Goal: Communication & Community: Answer question/provide support

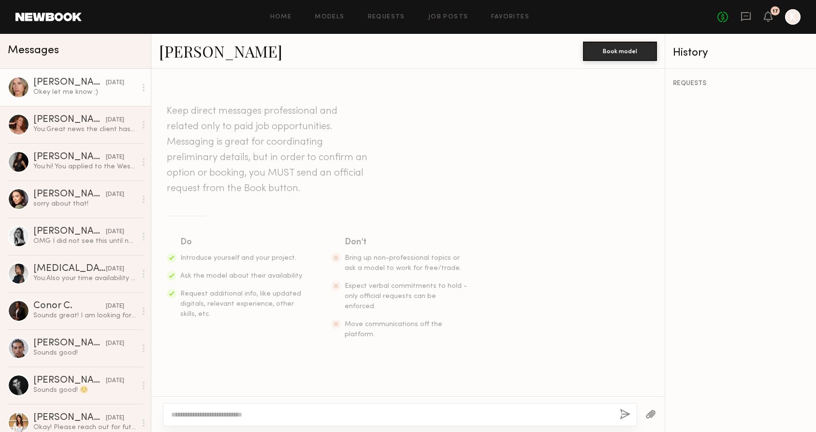
scroll to position [665, 0]
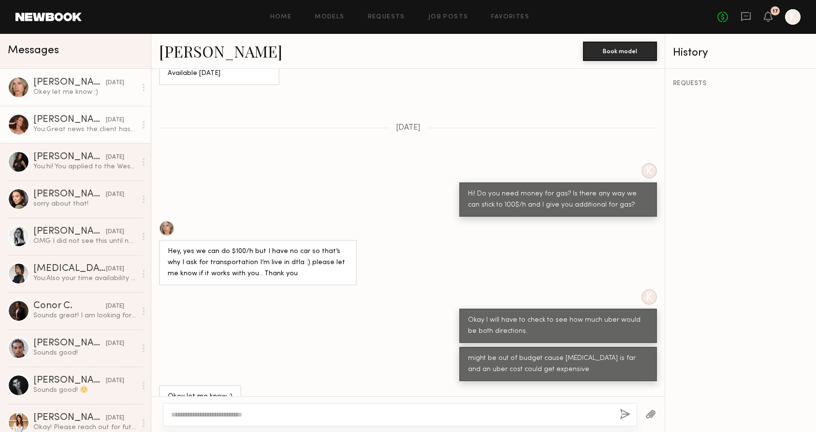
click at [56, 138] on link "[PERSON_NAME] [DATE] You: Great news the client has selected you to model for t…" at bounding box center [75, 124] width 151 height 37
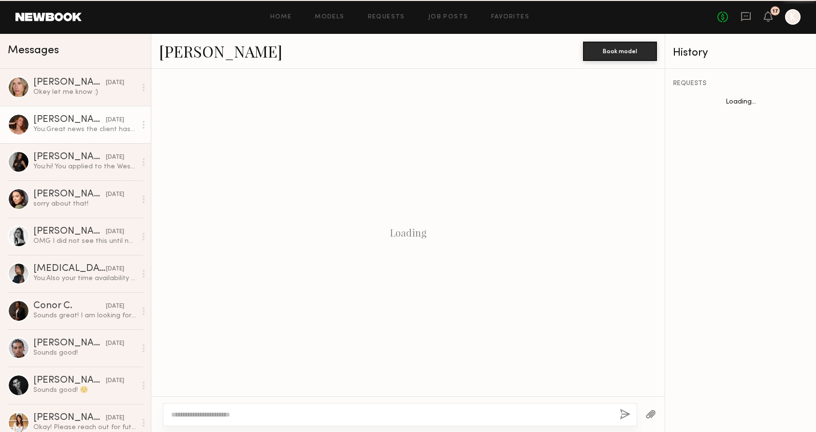
scroll to position [190, 0]
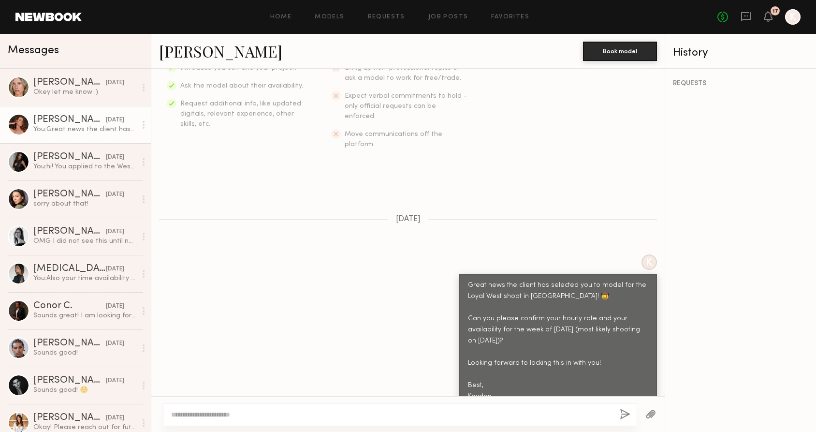
click at [317, 410] on textarea at bounding box center [391, 414] width 441 height 10
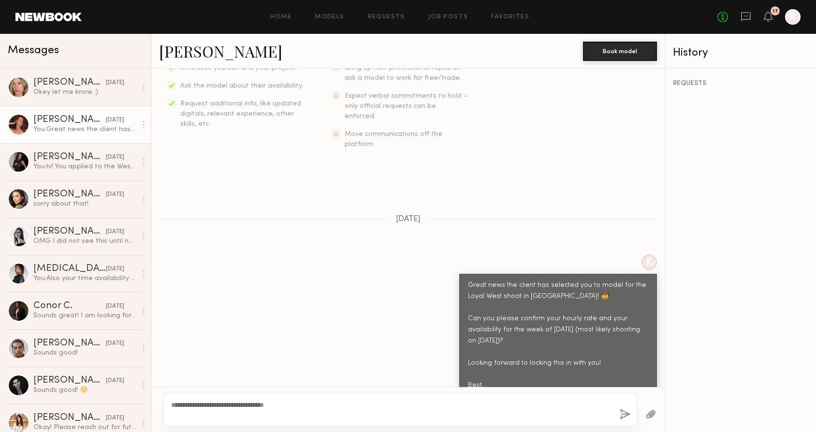
type textarea "**********"
click at [623, 415] on button "button" at bounding box center [624, 414] width 11 height 12
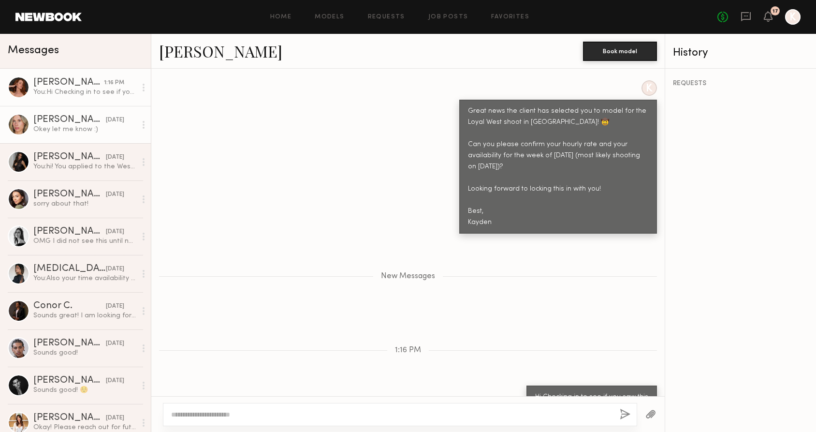
click at [83, 128] on div "Okey let me know :)" at bounding box center [84, 129] width 103 height 9
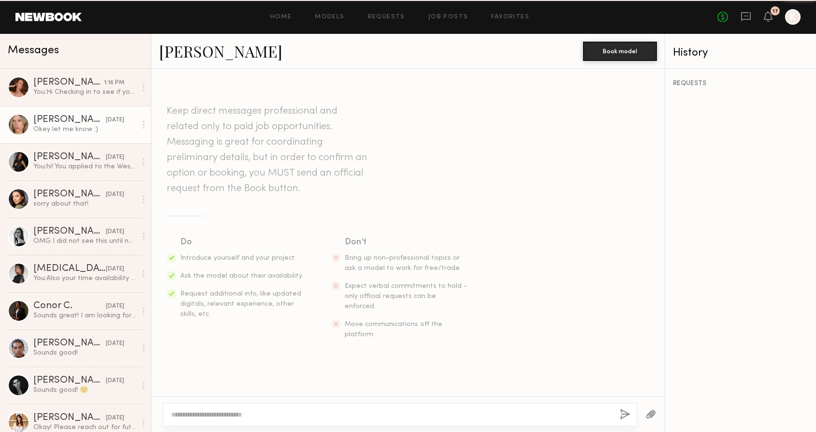
scroll to position [592, 0]
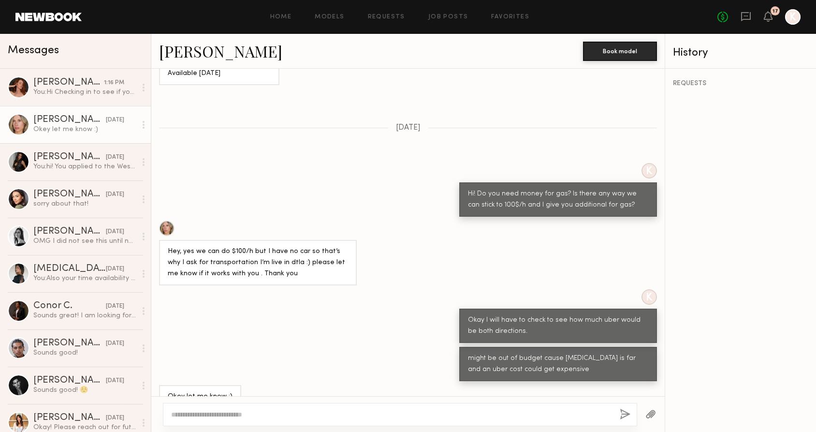
click at [257, 414] on textarea at bounding box center [391, 414] width 441 height 10
click at [298, 406] on div "*" at bounding box center [400, 414] width 474 height 23
click at [291, 411] on textarea "*" at bounding box center [391, 414] width 441 height 10
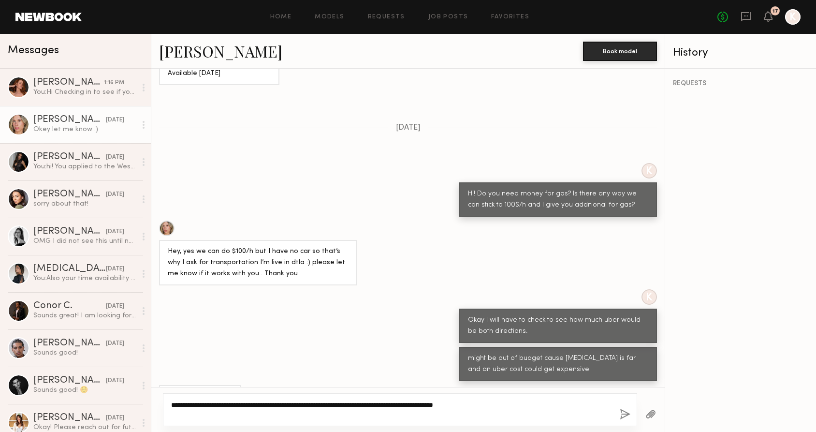
type textarea "**********"
click at [619, 403] on div "**********" at bounding box center [400, 409] width 474 height 33
click at [619, 409] on button "button" at bounding box center [624, 414] width 11 height 12
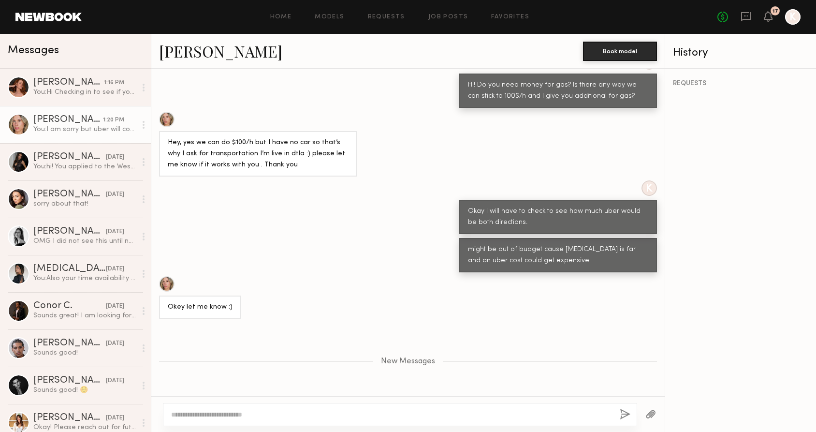
scroll to position [734, 0]
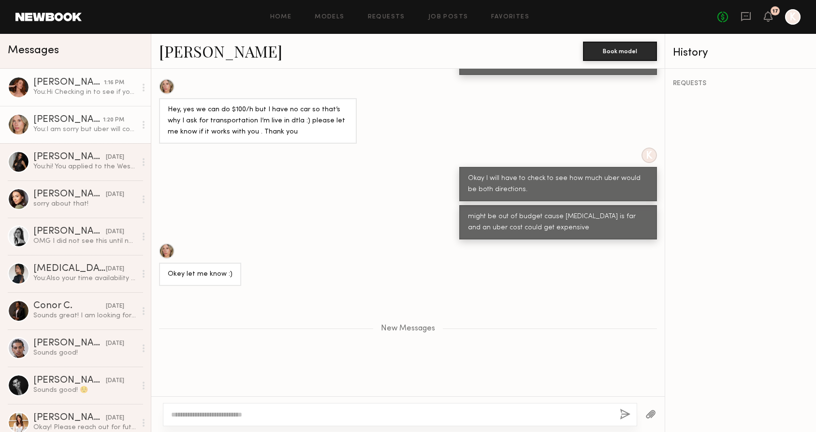
click at [73, 96] on div "You: Hi Checking in to see if you saw this" at bounding box center [84, 91] width 103 height 9
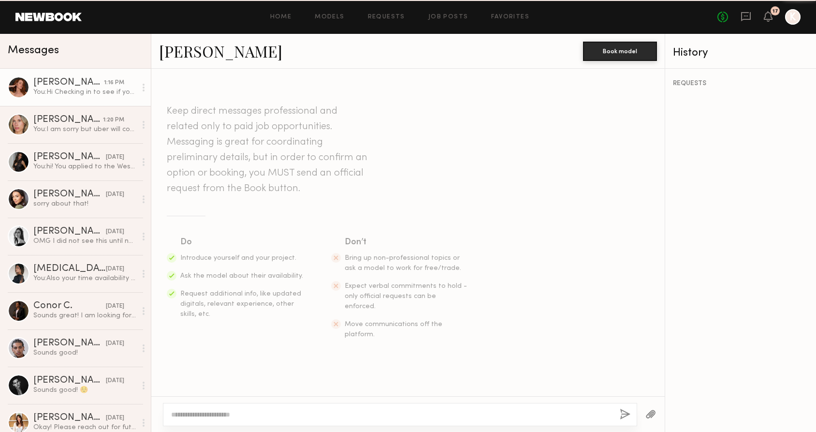
scroll to position [290, 0]
